Goal: Information Seeking & Learning: Learn about a topic

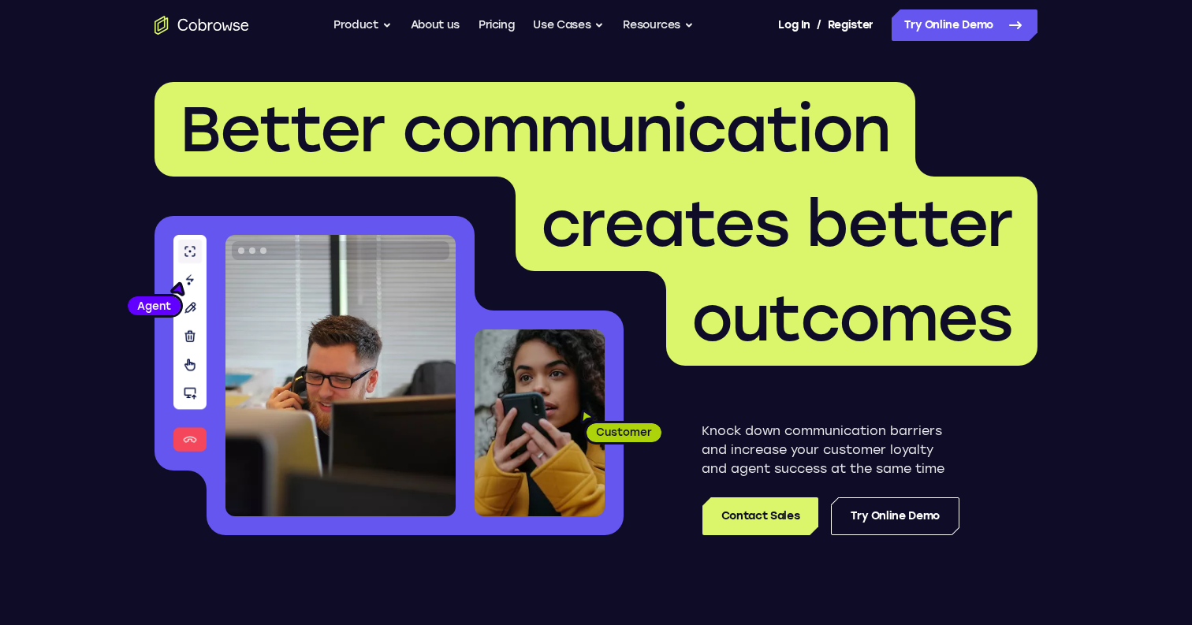
click at [620, 269] on span "creates better" at bounding box center [777, 224] width 522 height 95
click at [881, 503] on link "Try Online Demo" at bounding box center [895, 517] width 129 height 38
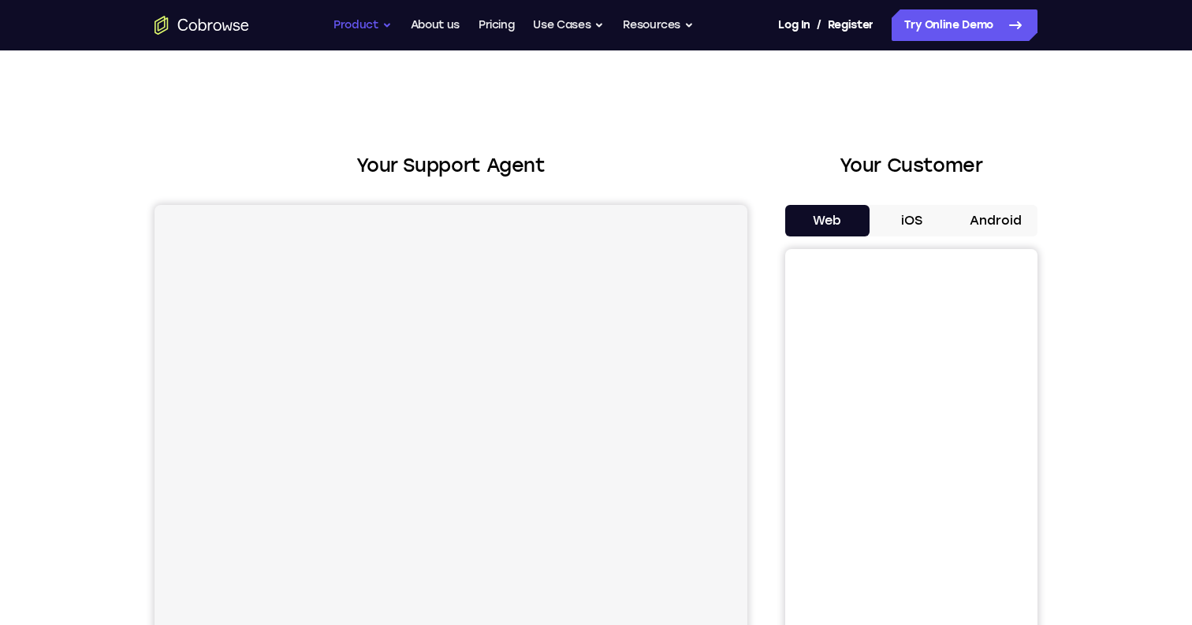
click at [359, 22] on button "Product" at bounding box center [363, 25] width 58 height 32
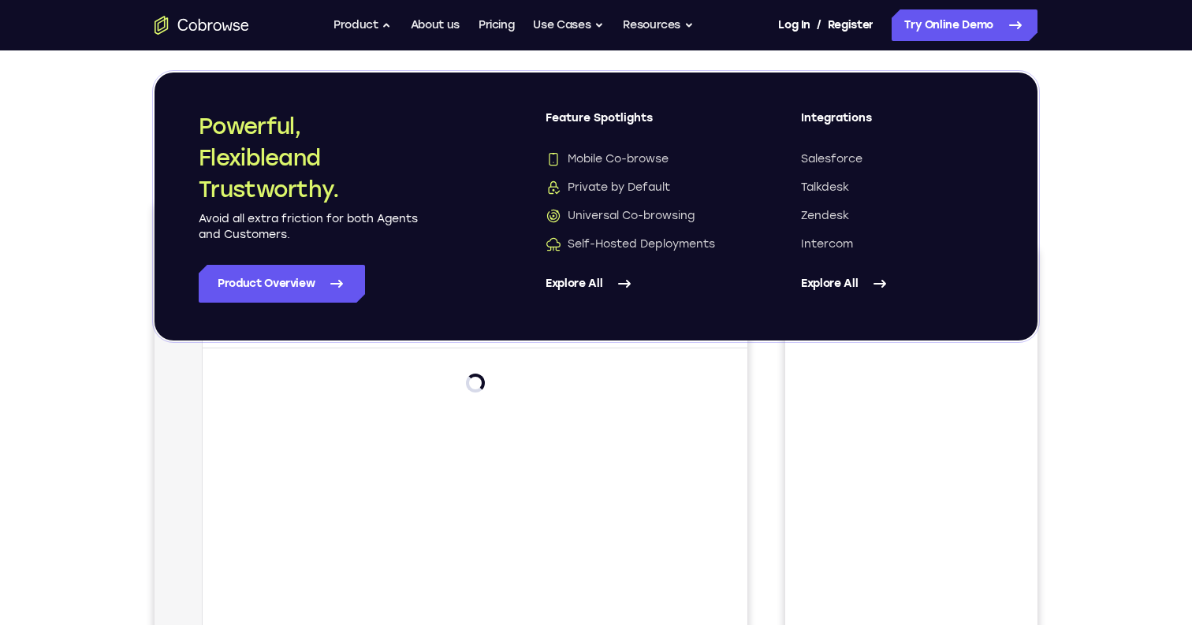
click at [868, 282] on link "Explore All" at bounding box center [897, 284] width 192 height 38
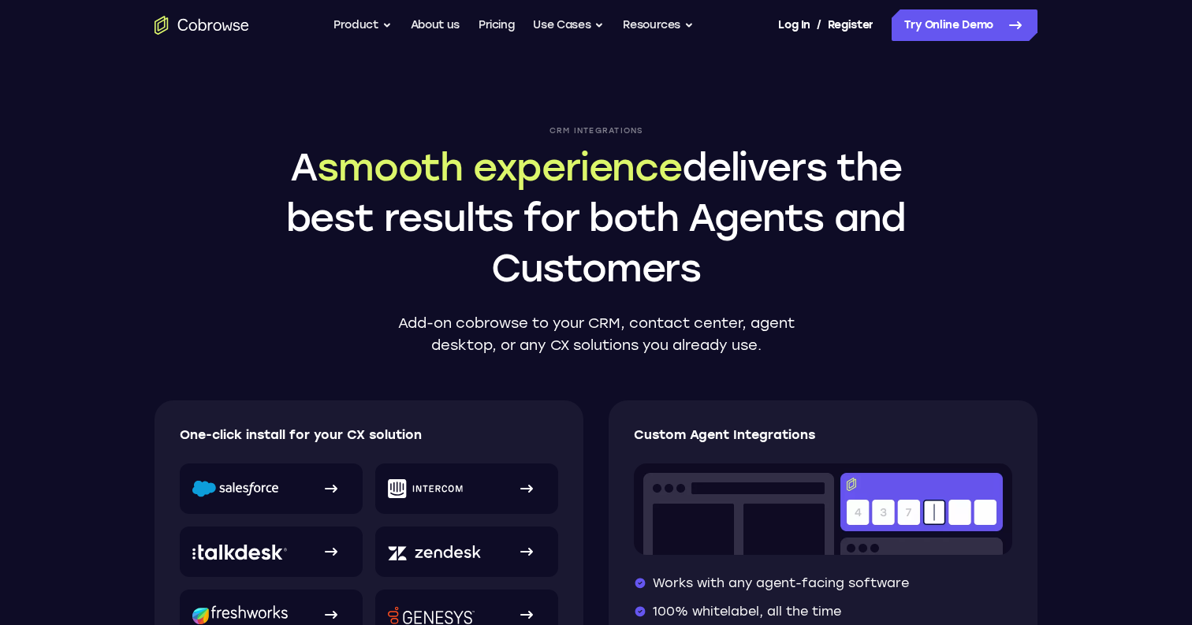
click at [845, 363] on div "CRM Integrations A smooth experience delivers the best results for both Agents …" at bounding box center [595, 471] width 1009 height 842
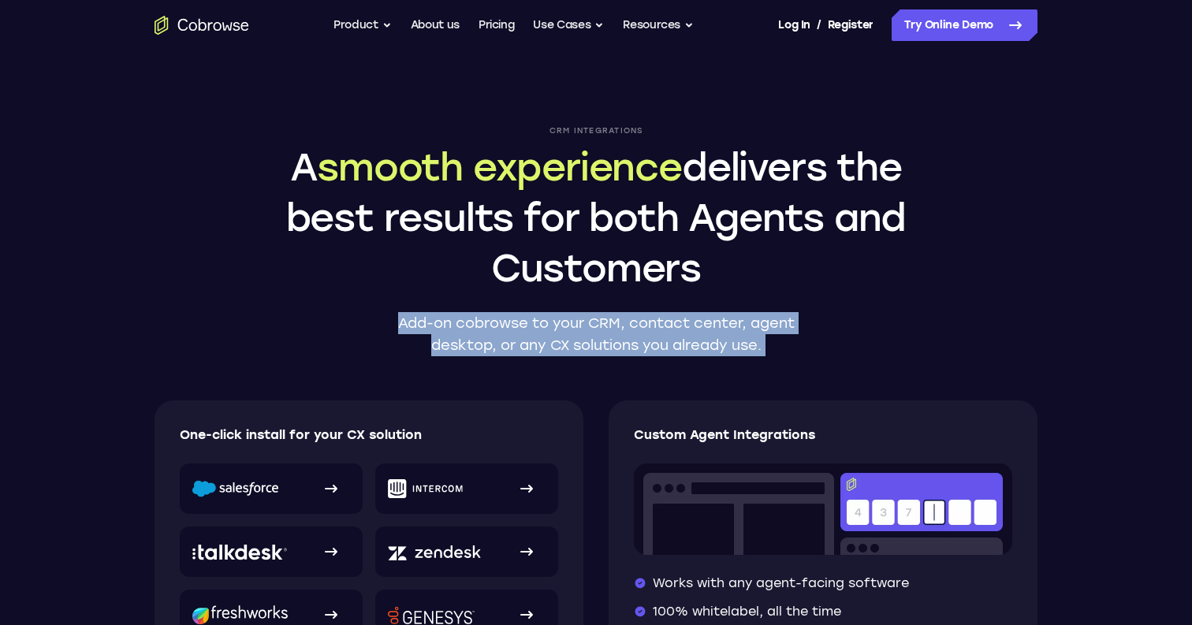
click at [845, 363] on div "CRM Integrations A smooth experience delivers the best results for both Agents …" at bounding box center [595, 471] width 1009 height 842
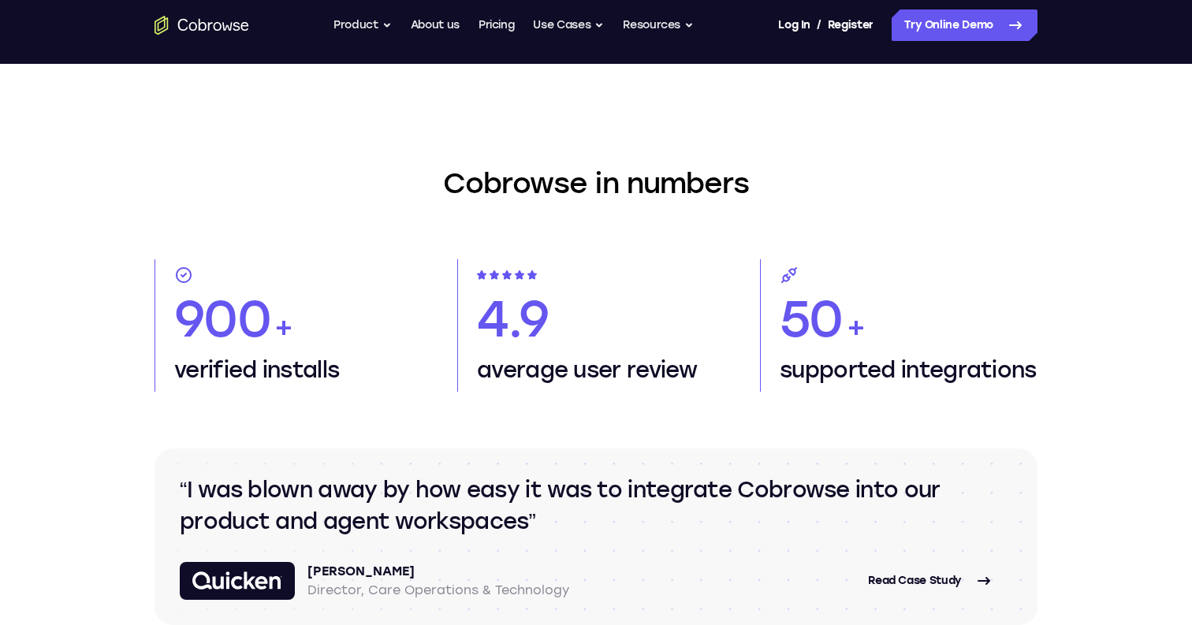
click at [845, 363] on p "supported integrations" at bounding box center [909, 370] width 258 height 32
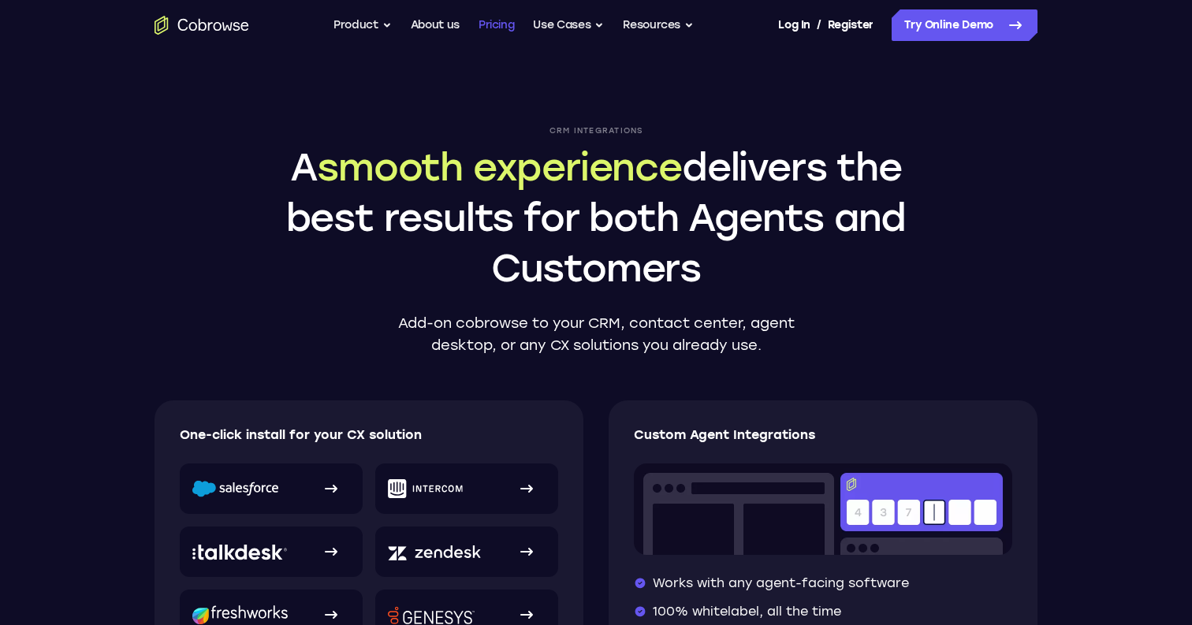
click at [503, 21] on link "Pricing" at bounding box center [497, 25] width 36 height 32
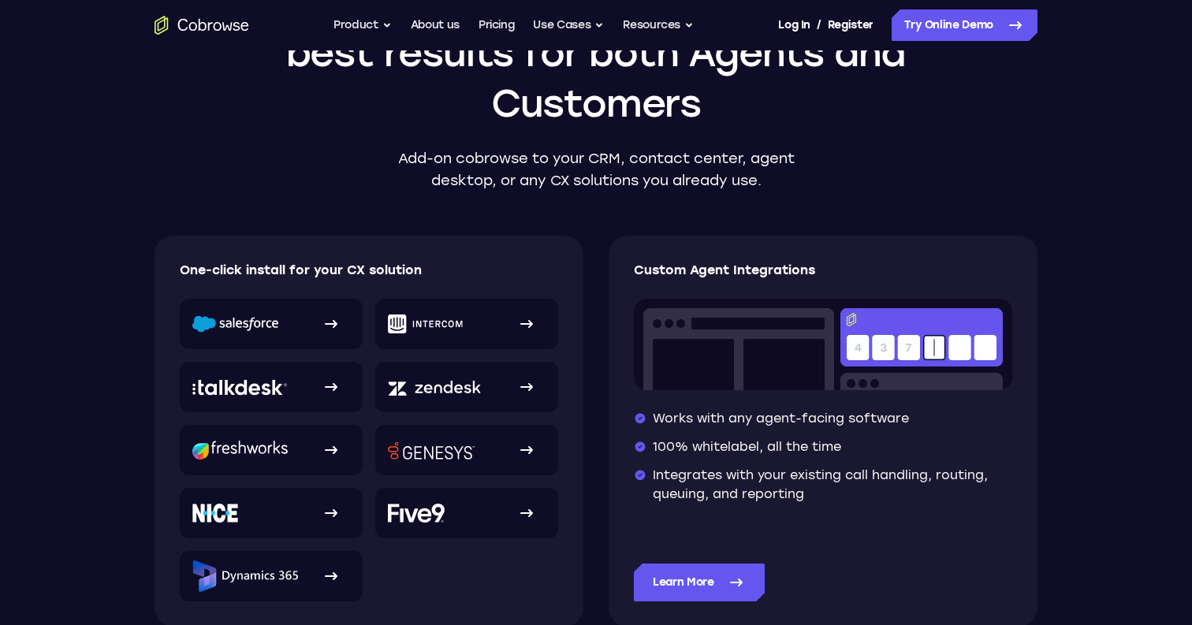
scroll to position [166, 0]
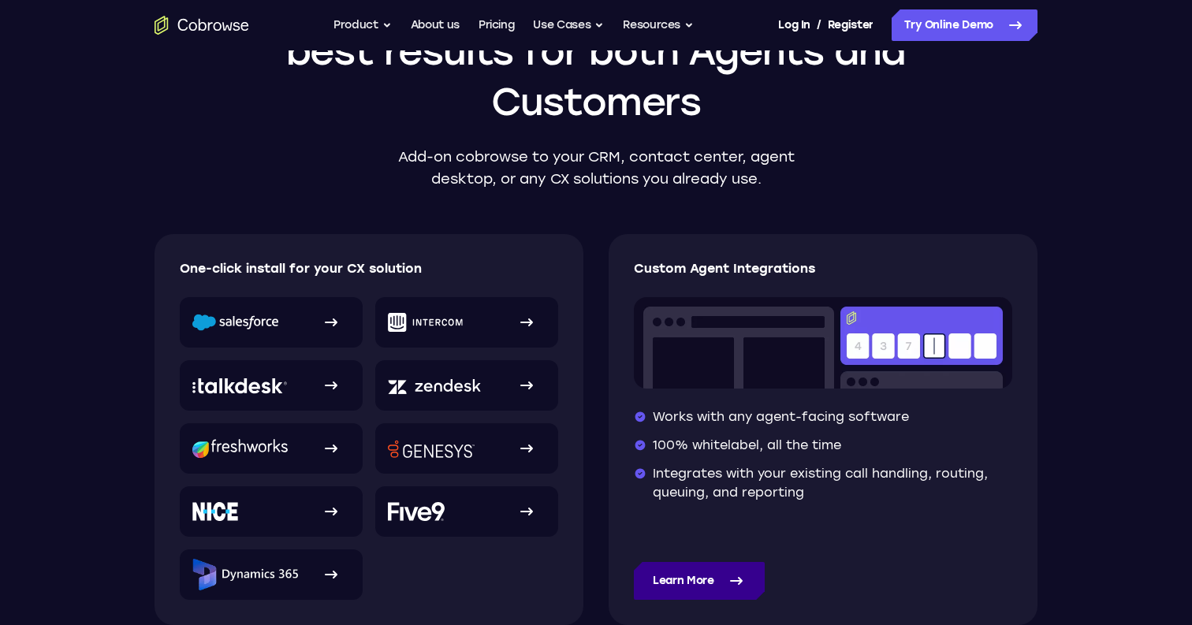
click at [737, 572] on icon at bounding box center [736, 581] width 19 height 19
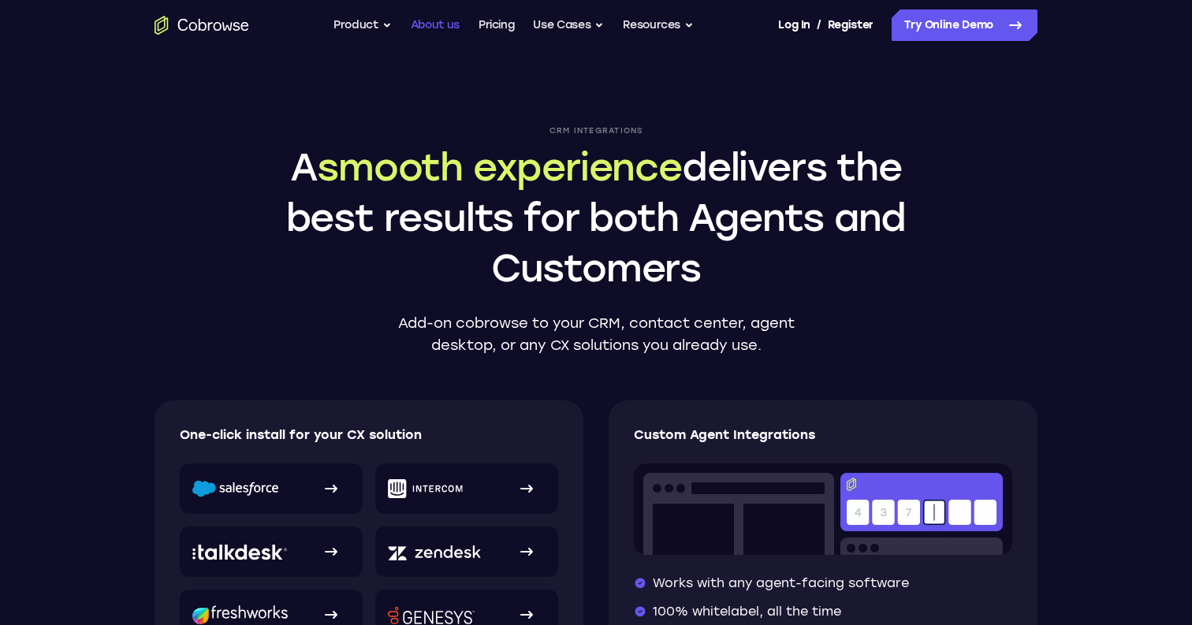
click at [412, 21] on link "About us" at bounding box center [435, 25] width 49 height 32
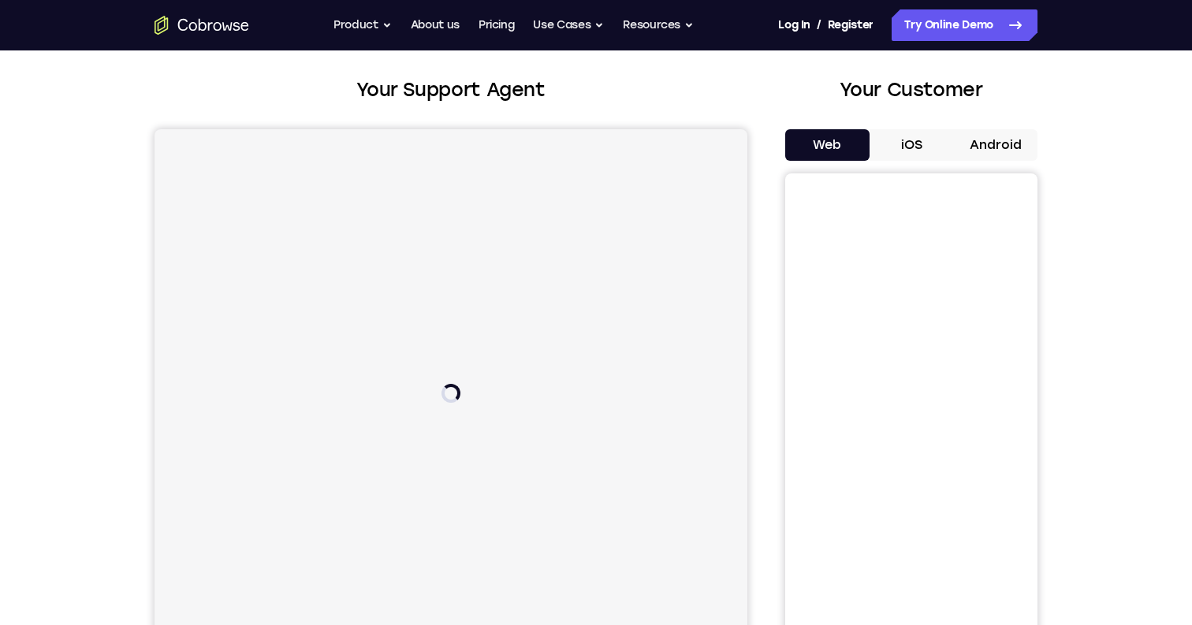
scroll to position [82, 0]
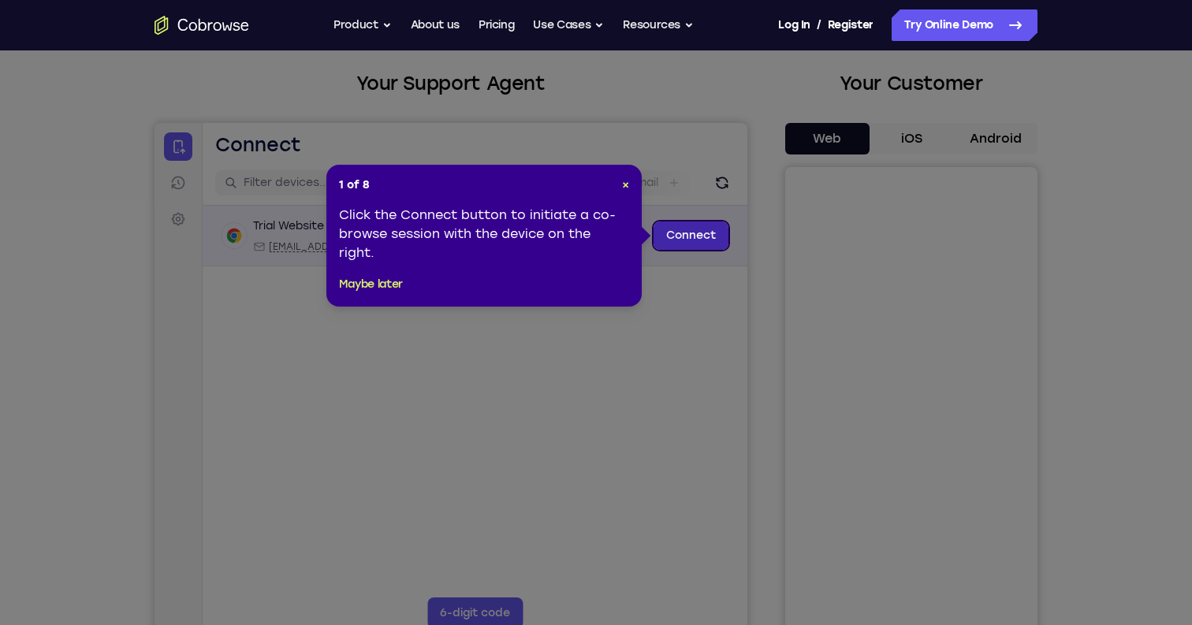
click at [678, 235] on link "Connect" at bounding box center [691, 236] width 75 height 28
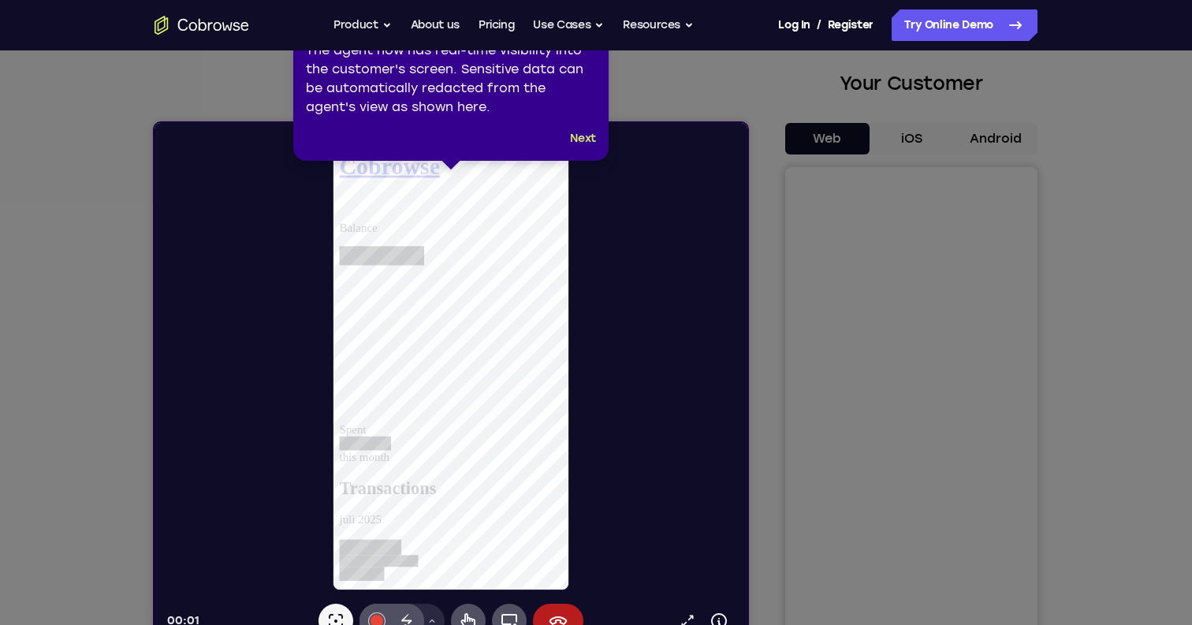
scroll to position [0, 0]
click at [584, 152] on div "3 of 8 × The agent now has real-time visibility into the customer's screen. Sen…" at bounding box center [450, 80] width 315 height 161
click at [585, 140] on button "Next" at bounding box center [583, 138] width 26 height 19
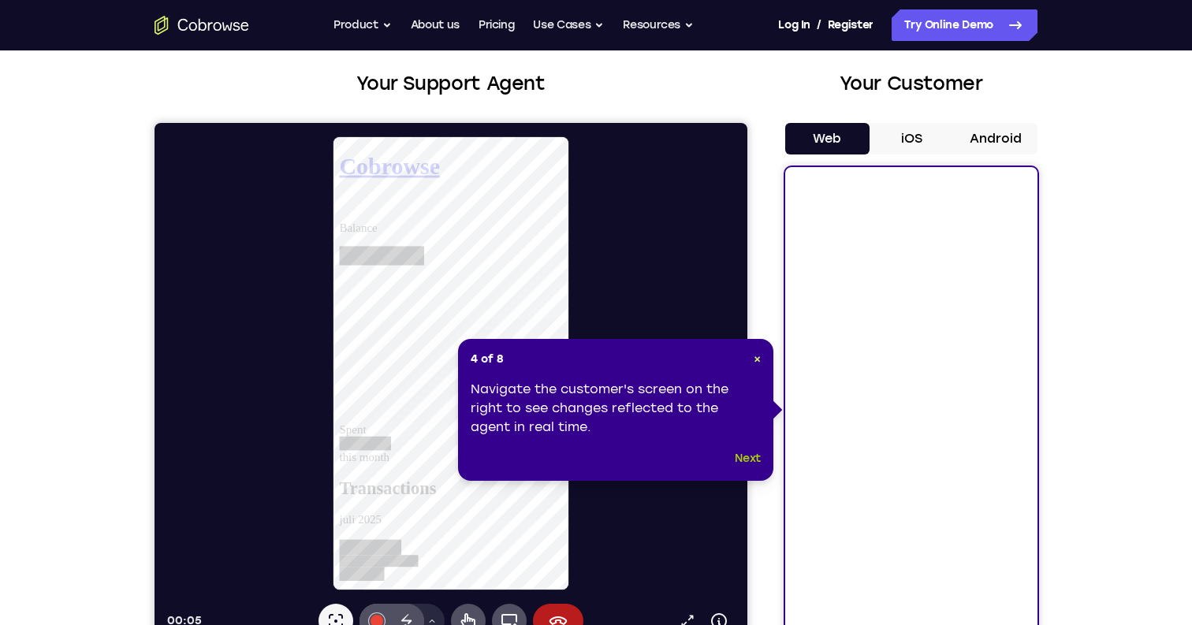
click at [744, 456] on button "Next" at bounding box center [748, 458] width 26 height 19
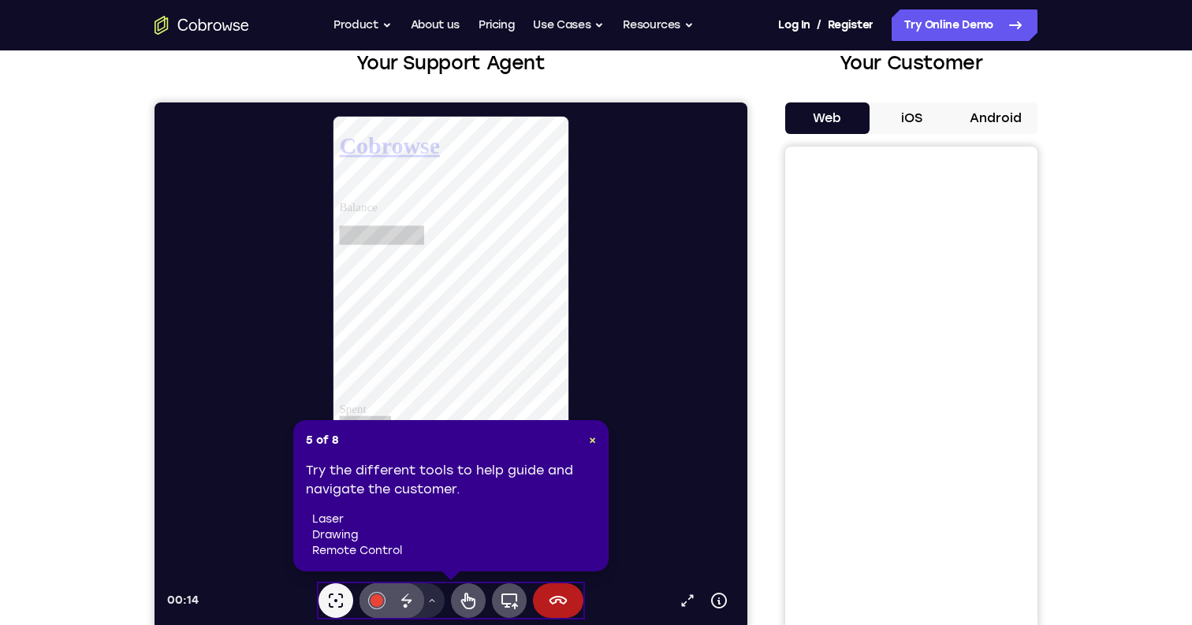
scroll to position [107, 0]
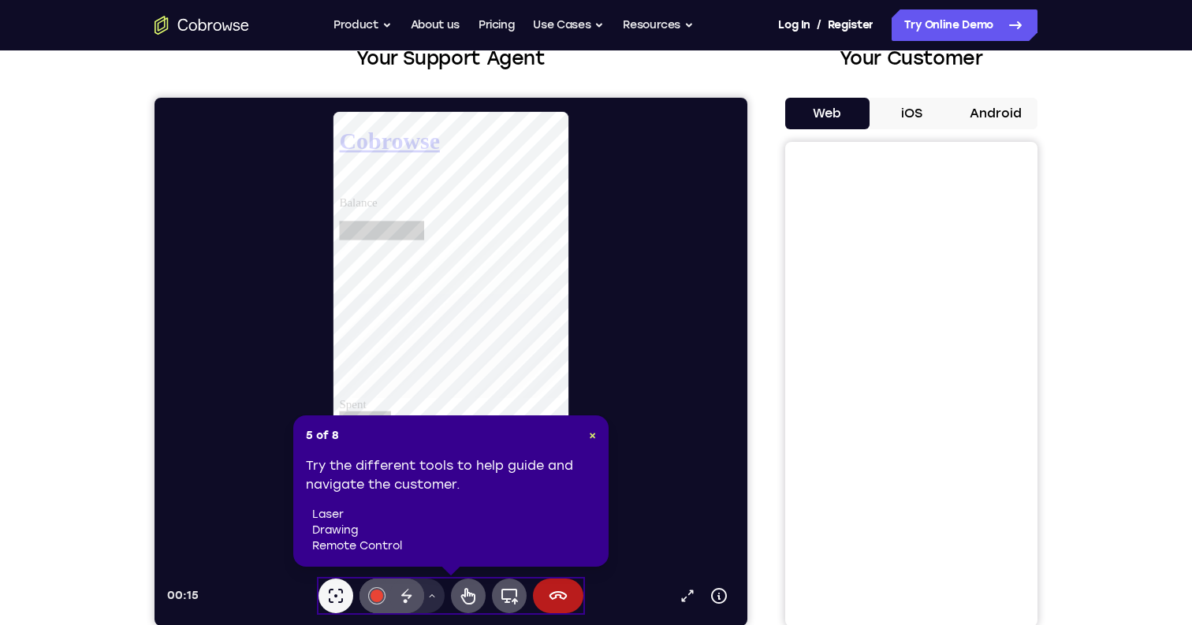
click at [579, 438] on header "5 of 8 ×" at bounding box center [451, 436] width 290 height 16
click at [598, 438] on div "5 of 8 × Try the different tools to help guide and navigate the customer. laser…" at bounding box center [450, 491] width 315 height 151
click at [594, 438] on span "×" at bounding box center [592, 435] width 7 height 13
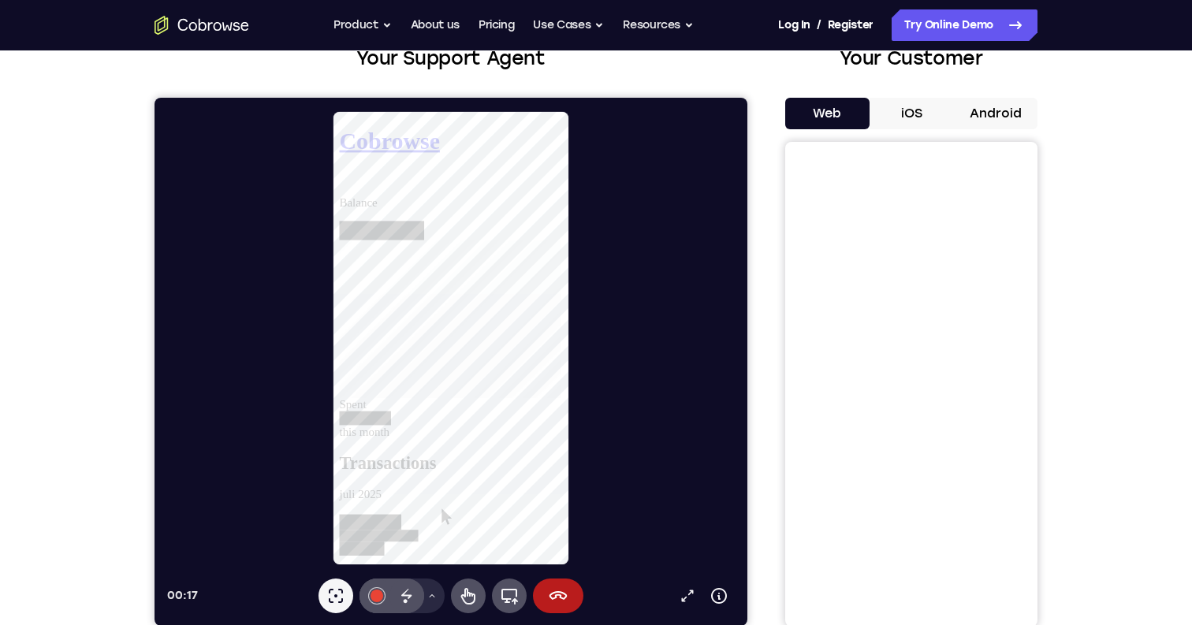
scroll to position [0, 0]
click at [411, 598] on icon at bounding box center [406, 596] width 19 height 19
click at [430, 594] on icon at bounding box center [431, 595] width 9 height 9
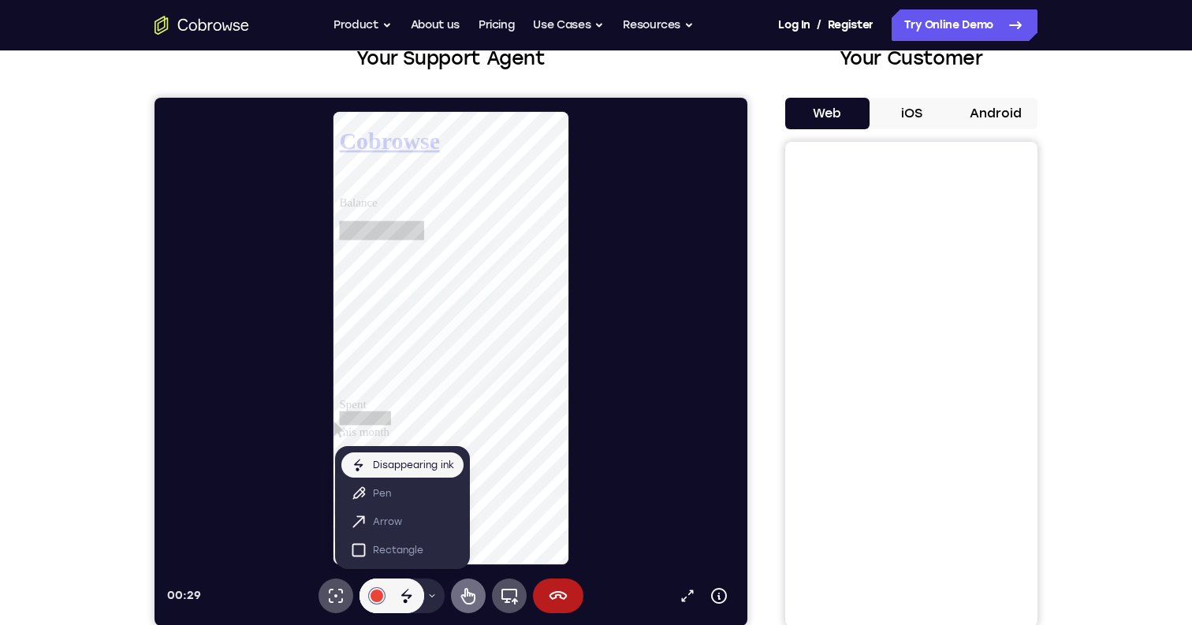
click at [472, 593] on icon at bounding box center [468, 596] width 19 height 19
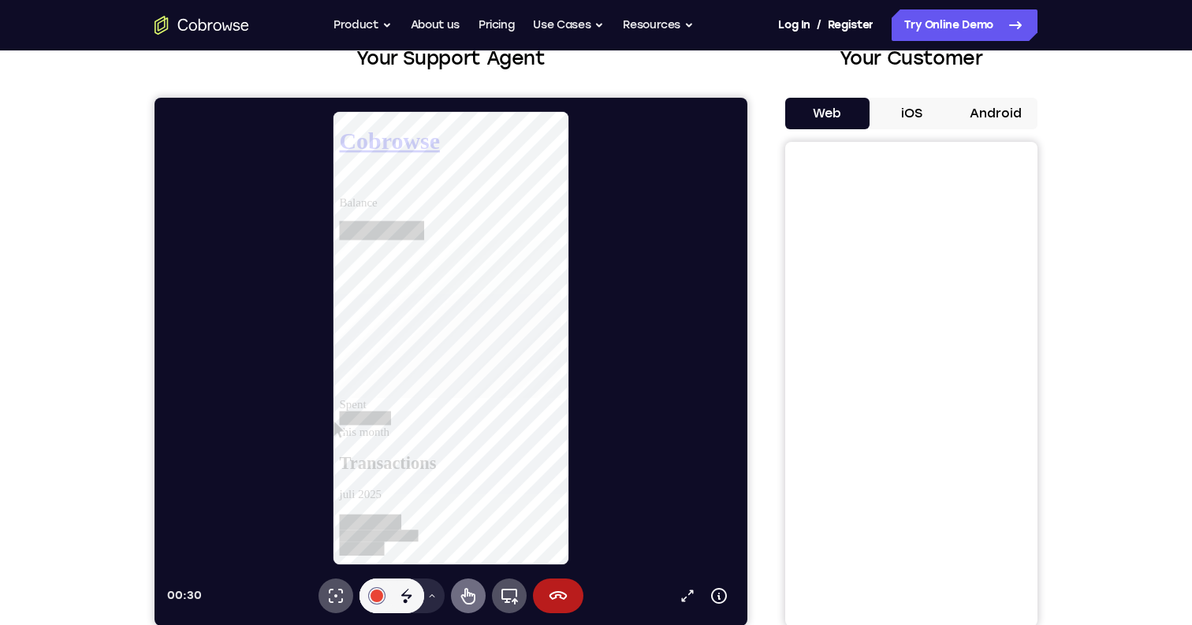
click at [471, 598] on icon at bounding box center [468, 596] width 19 height 19
click at [339, 185] on icon at bounding box center [339, 185] width 0 height 0
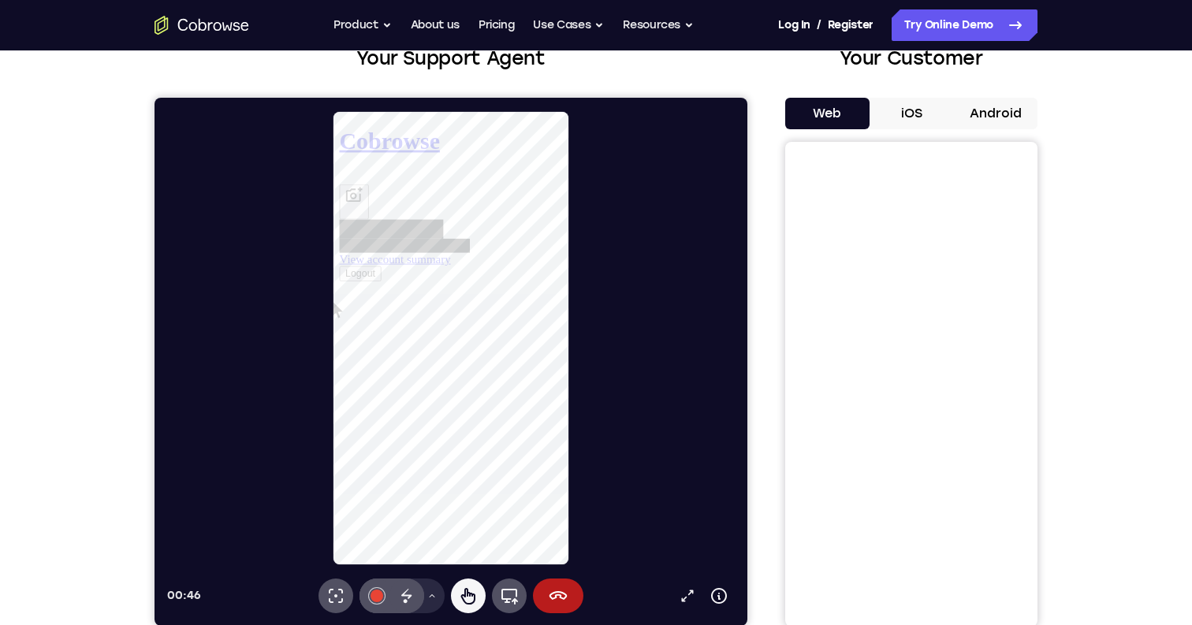
click at [458, 275] on link "View account summary" at bounding box center [398, 268] width 119 height 13
select select "1"
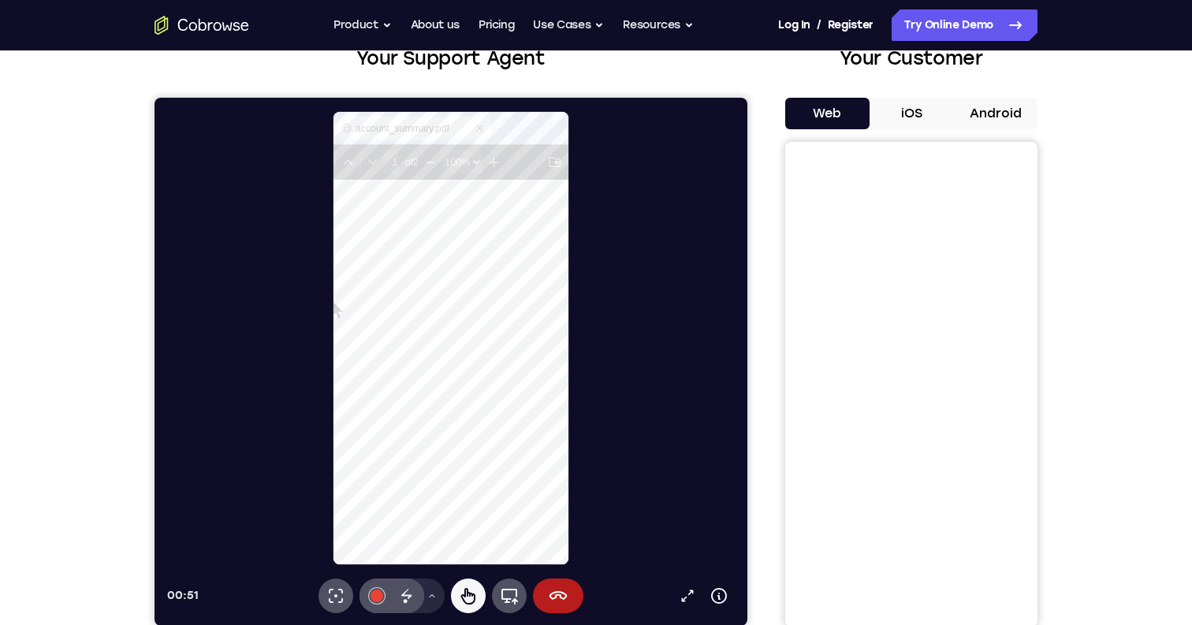
scroll to position [219, 154]
type input "2"
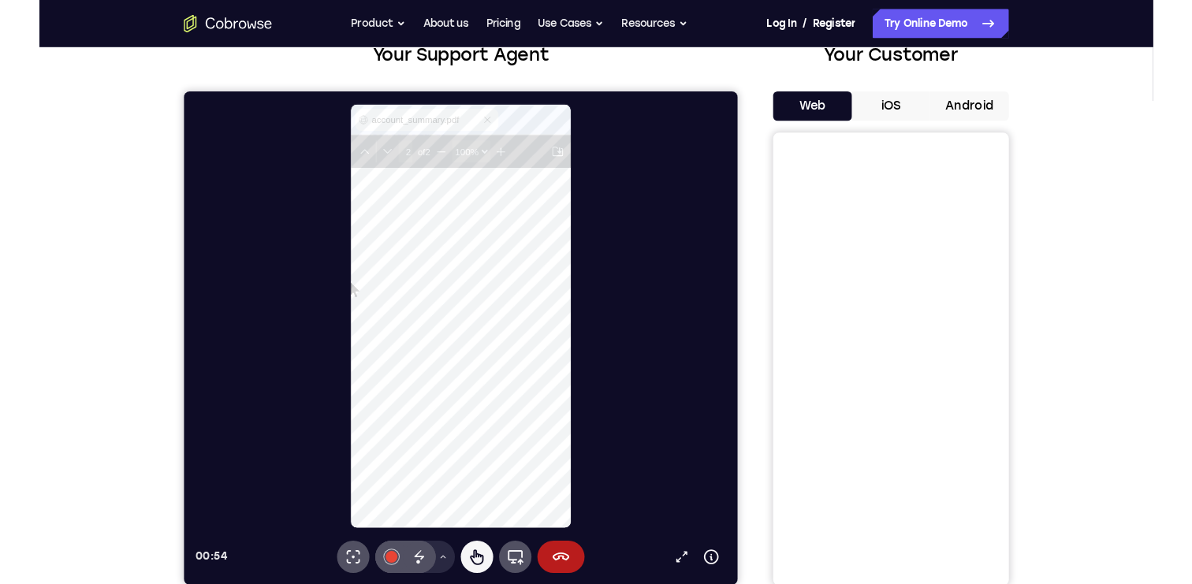
scroll to position [969, 154]
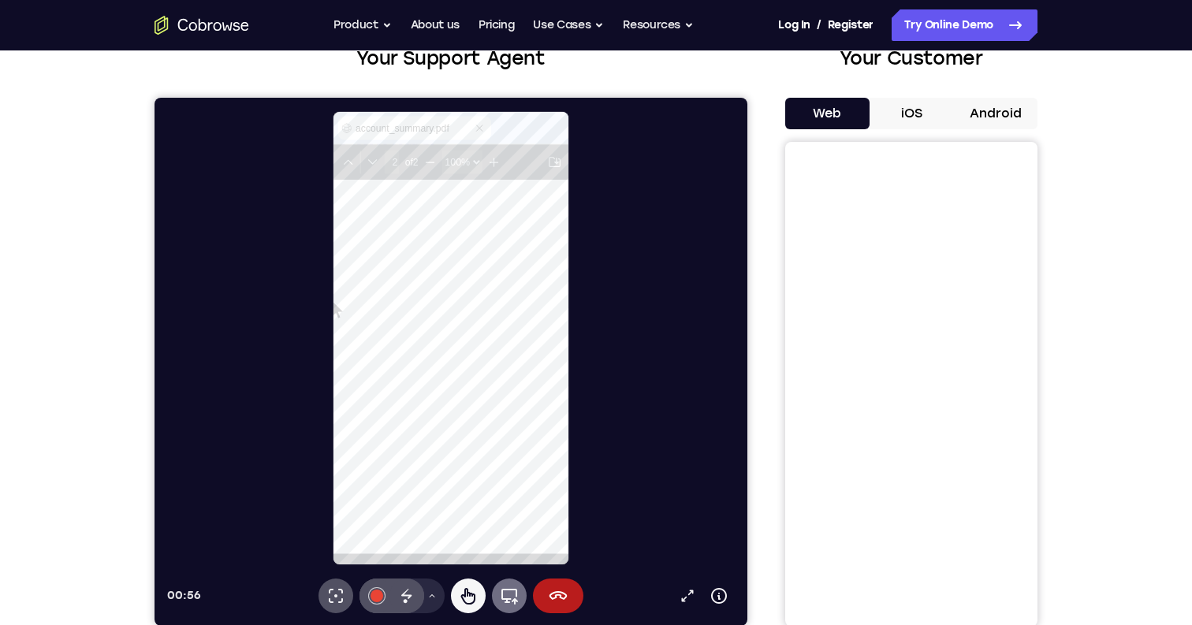
click at [517, 588] on icon at bounding box center [509, 596] width 19 height 19
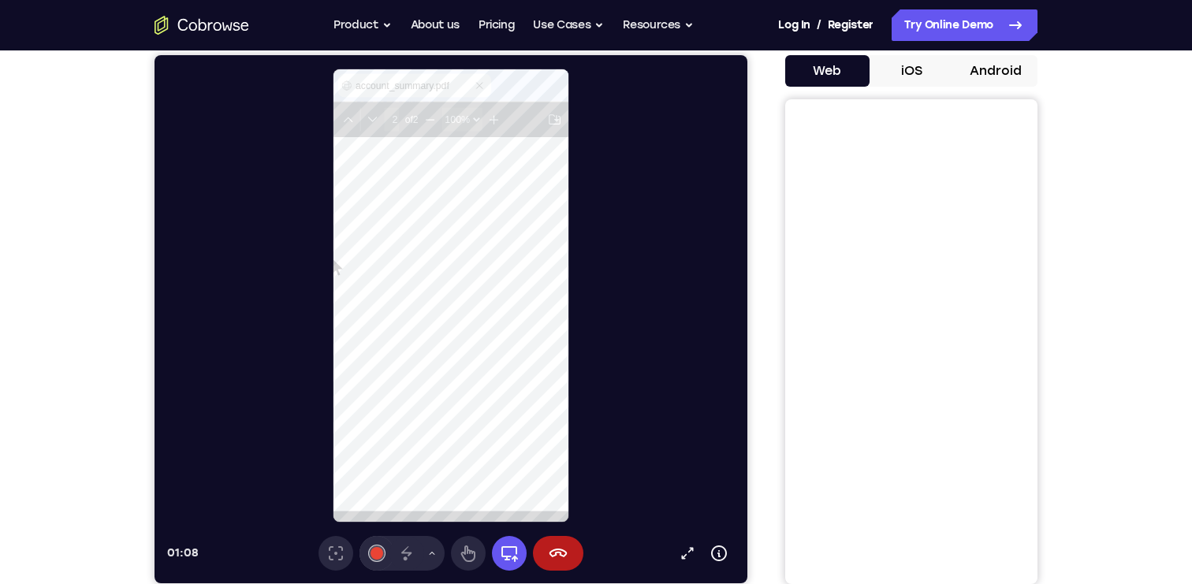
scroll to position [151, 0]
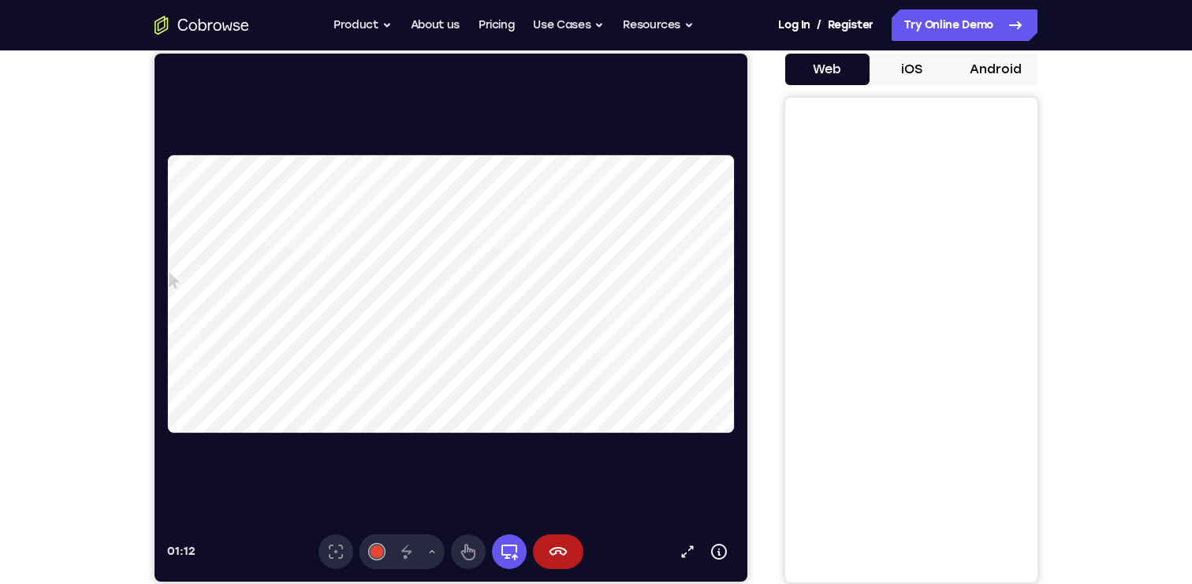
click at [422, 335] on video at bounding box center [446, 294] width 557 height 278
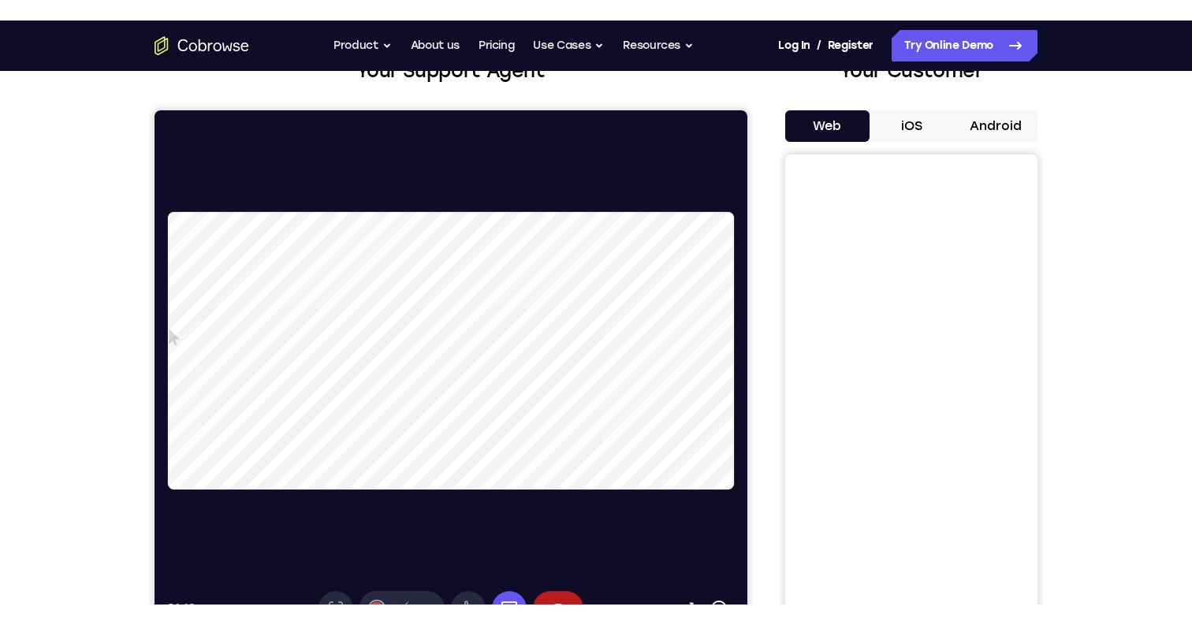
scroll to position [92, 0]
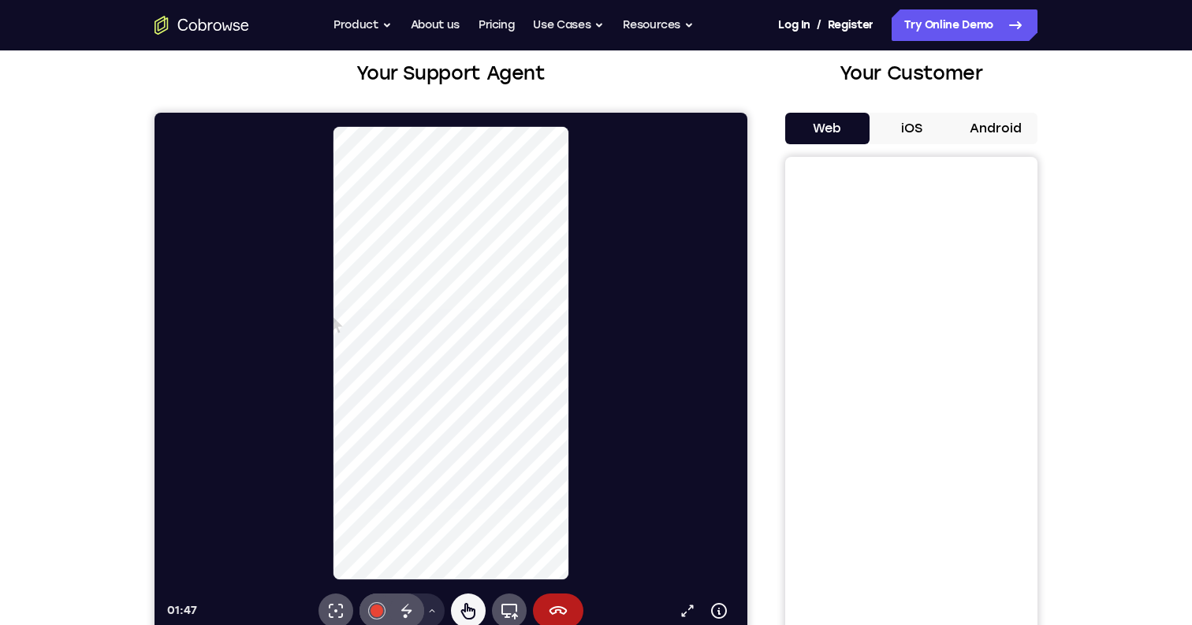
select select "1"
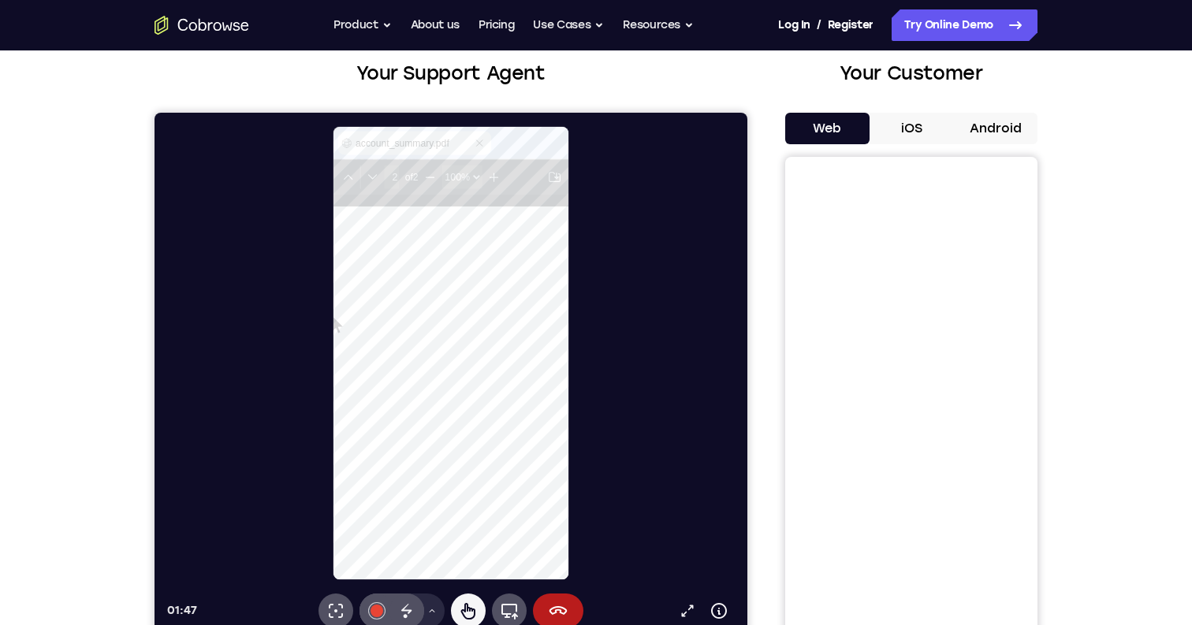
scroll to position [969, 154]
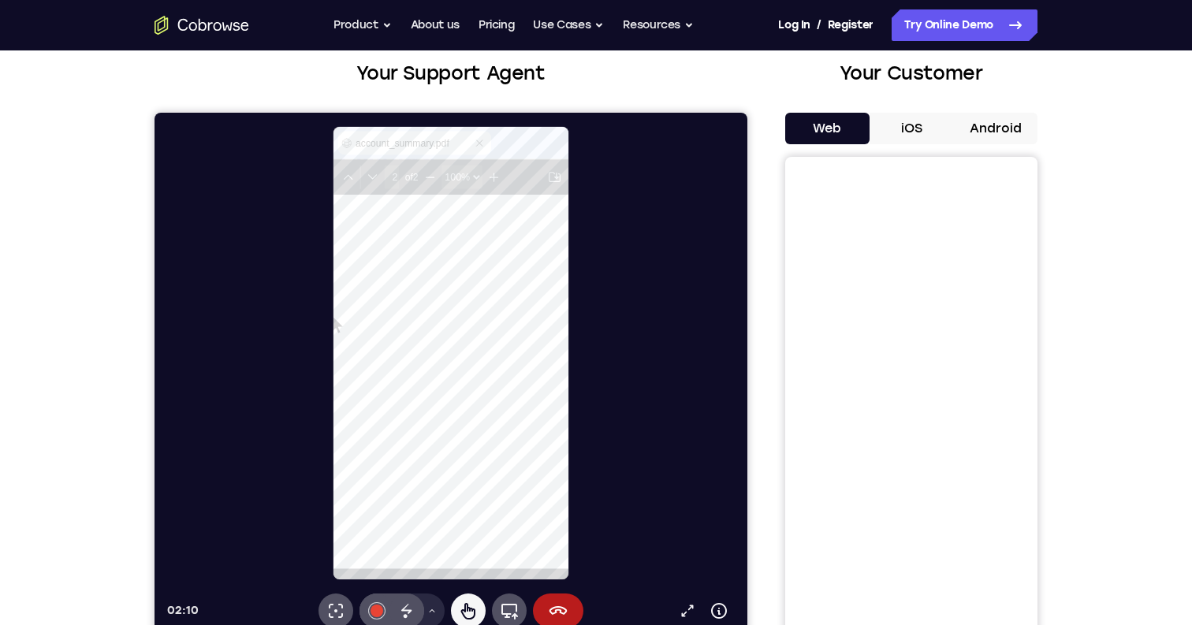
click at [731, 31] on div "Go back Powerful, Flexible and Trustworthy. Avoid all extra friction for both A…" at bounding box center [595, 25] width 1009 height 32
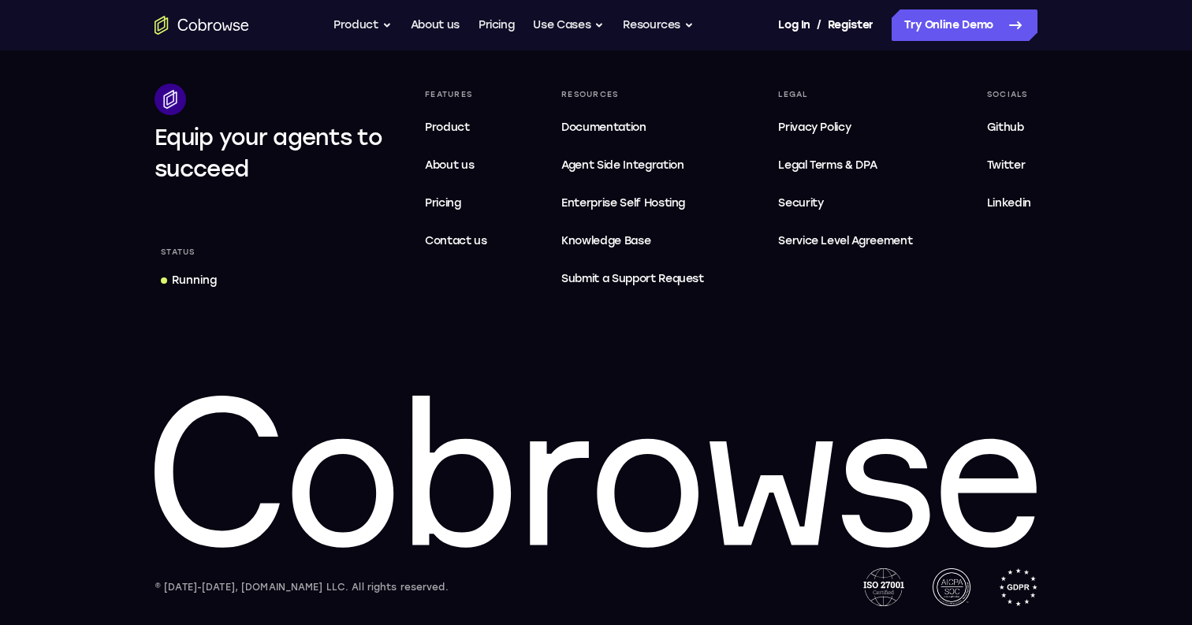
scroll to position [966, 154]
drag, startPoint x: 733, startPoint y: 547, endPoint x: 670, endPoint y: 475, distance: 95.6
click at [671, 475] on icon at bounding box center [596, 473] width 883 height 154
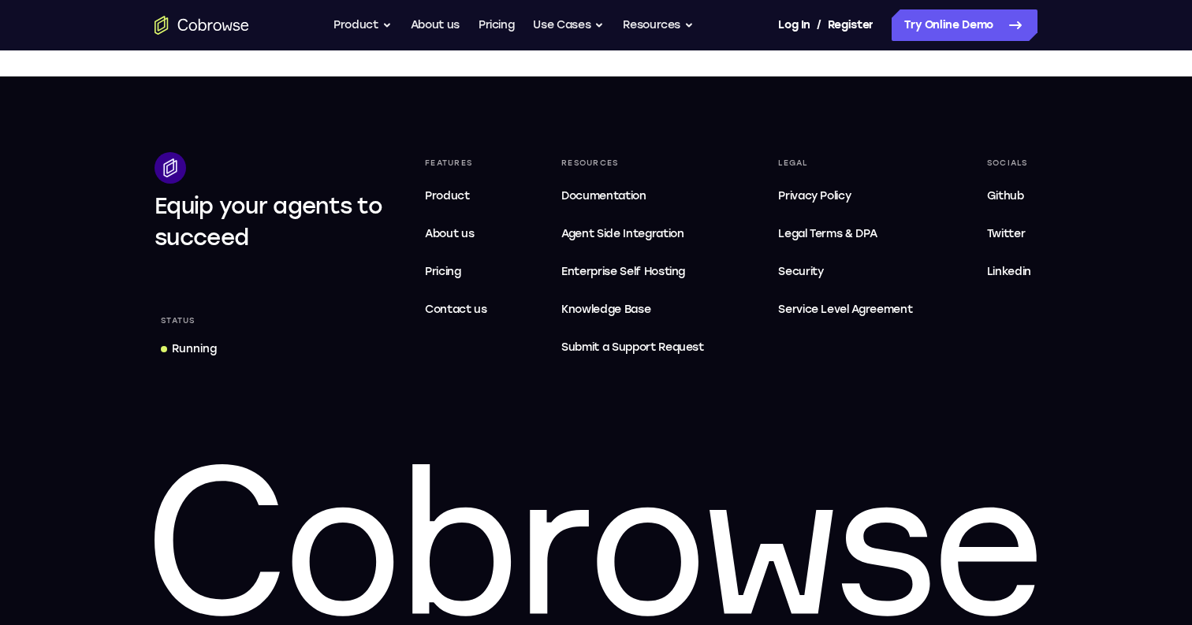
scroll to position [1016, 0]
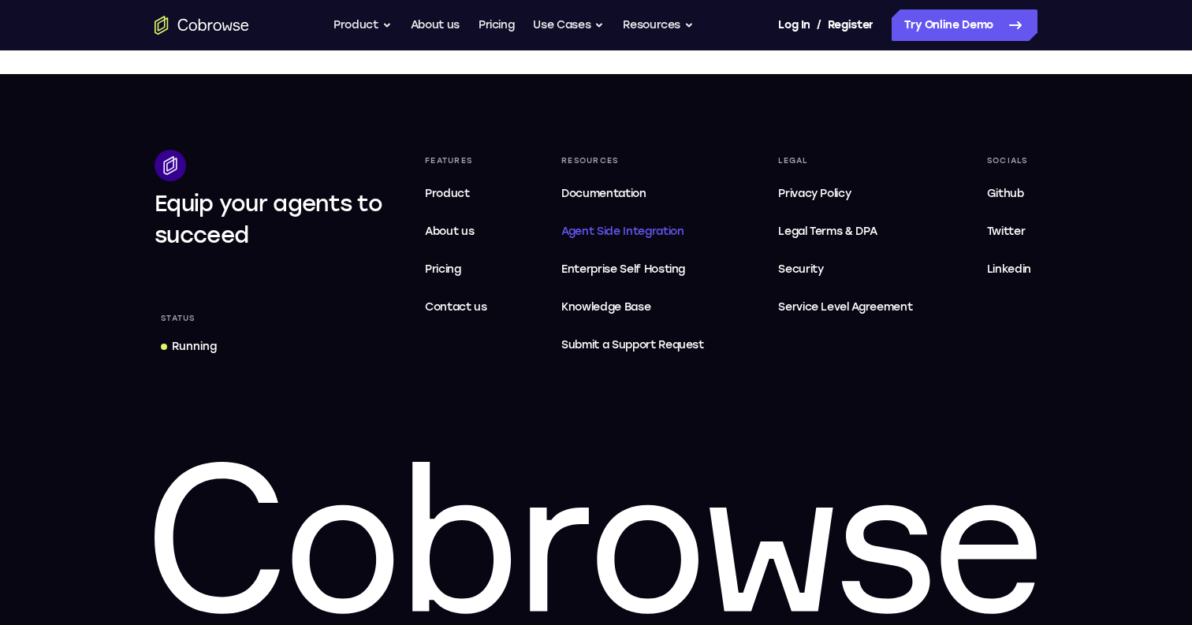
click at [651, 229] on span "Agent Side Integration" at bounding box center [632, 231] width 143 height 19
click at [622, 311] on span "Knowledge Base" at bounding box center [605, 306] width 89 height 13
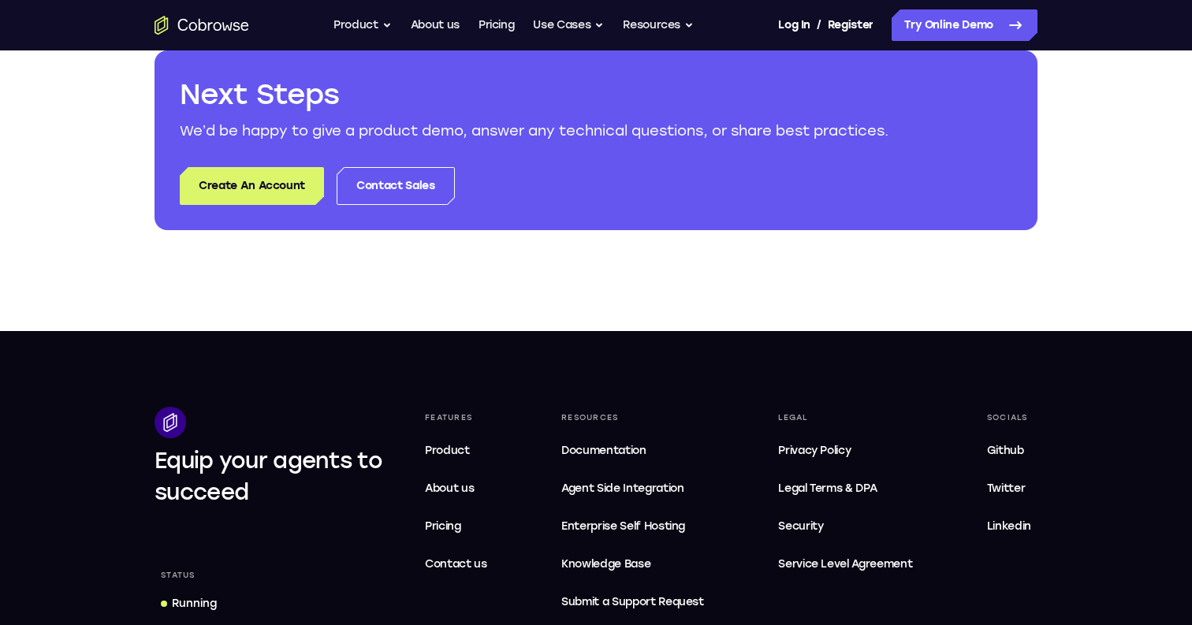
scroll to position [739, 0]
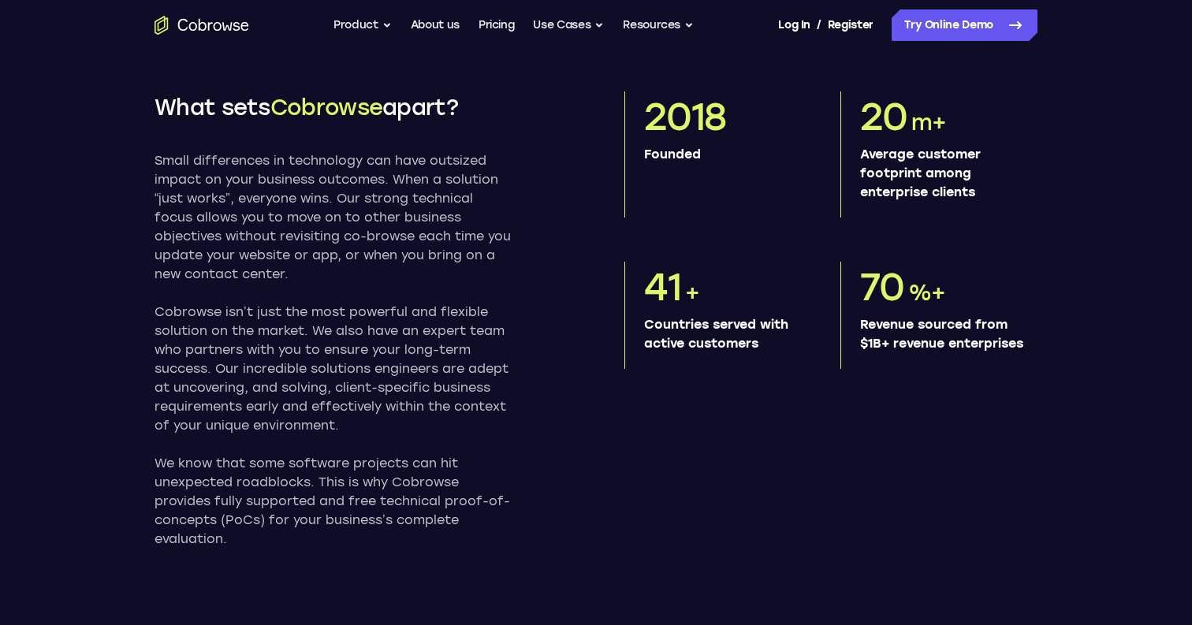
scroll to position [766, 0]
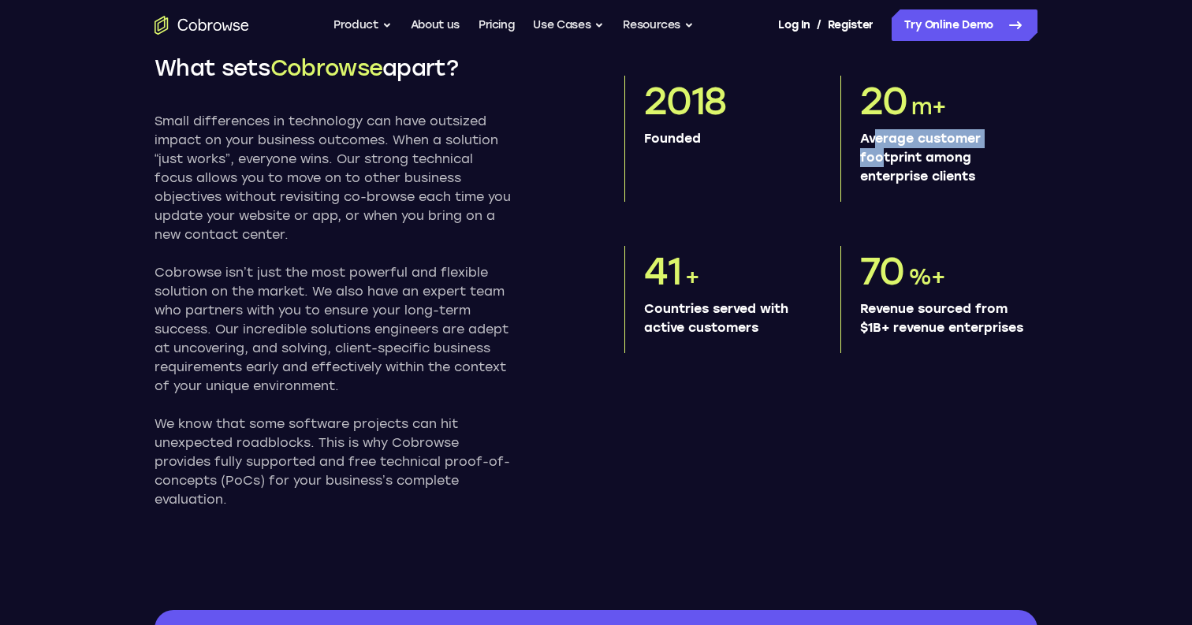
drag, startPoint x: 873, startPoint y: 147, endPoint x: 875, endPoint y: 159, distance: 12.1
click at [875, 159] on p "Average customer footprint among enterprise clients" at bounding box center [942, 157] width 165 height 57
drag, startPoint x: 878, startPoint y: 169, endPoint x: 878, endPoint y: 140, distance: 29.2
click at [878, 140] on p "Average customer footprint among enterprise clients" at bounding box center [942, 157] width 165 height 57
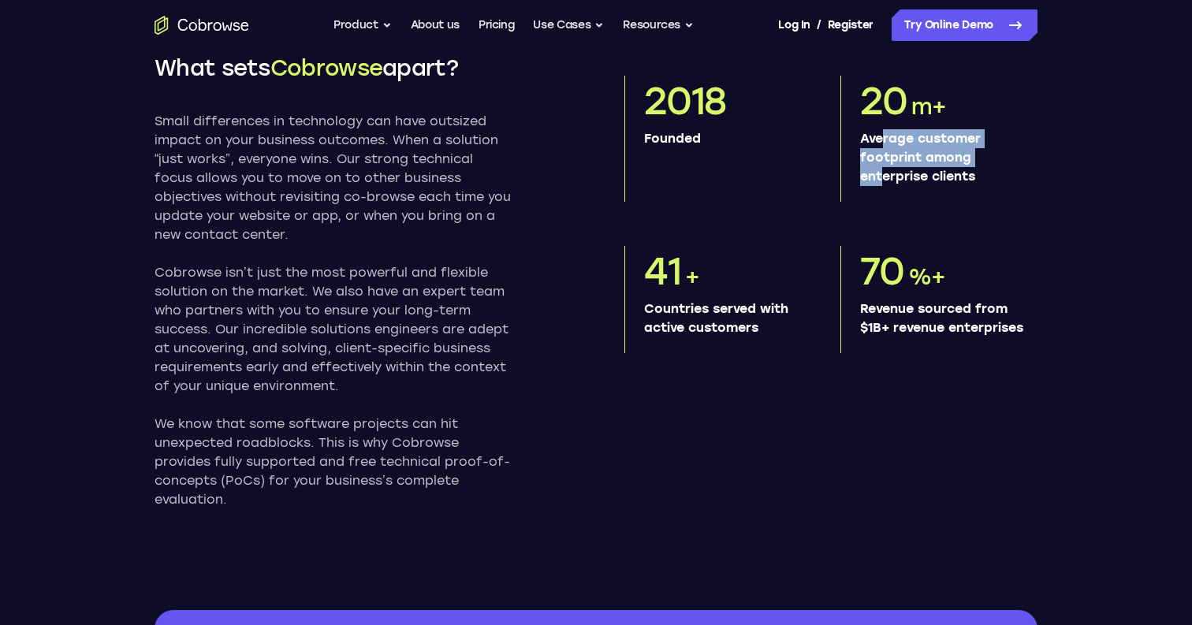
click at [878, 140] on p "Average customer footprint among enterprise clients" at bounding box center [942, 157] width 165 height 57
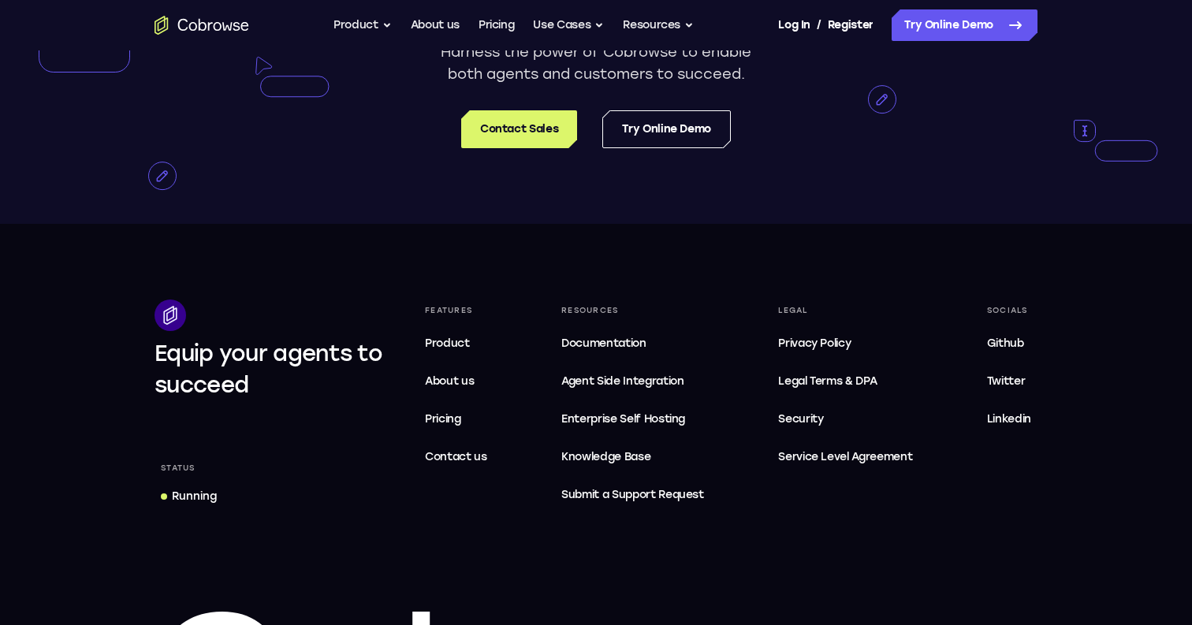
scroll to position [3144, 0]
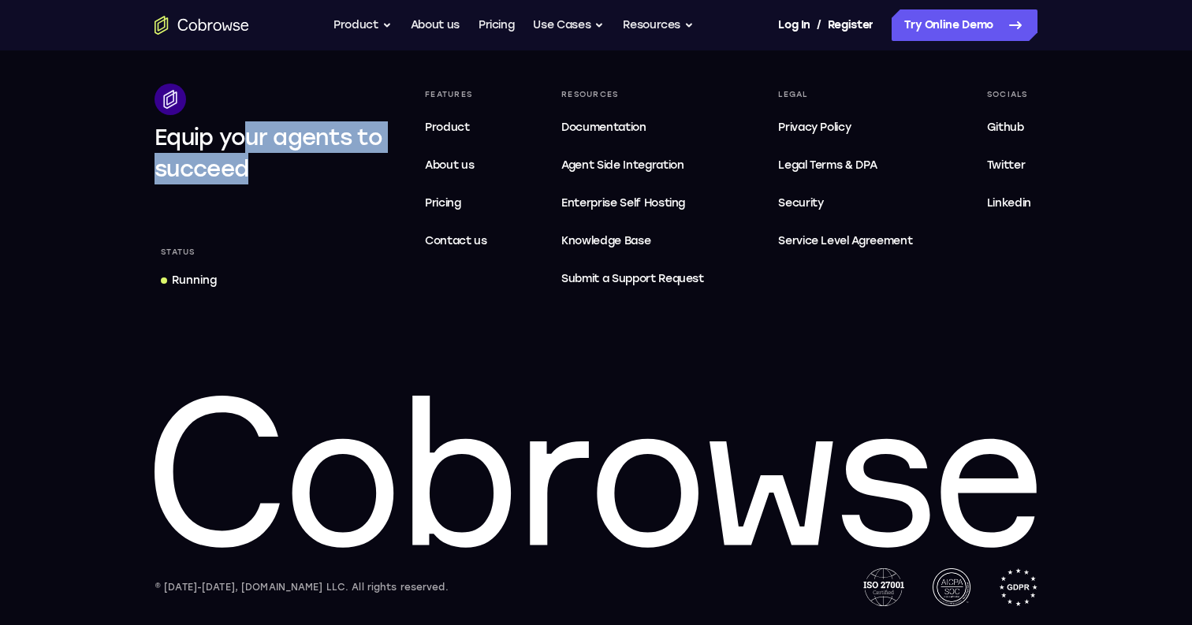
drag, startPoint x: 249, startPoint y: 128, endPoint x: 270, endPoint y: 155, distance: 34.2
click at [270, 155] on div "Equip your agents to succeed" at bounding box center [269, 152] width 229 height 63
